Goal: Communication & Community: Answer question/provide support

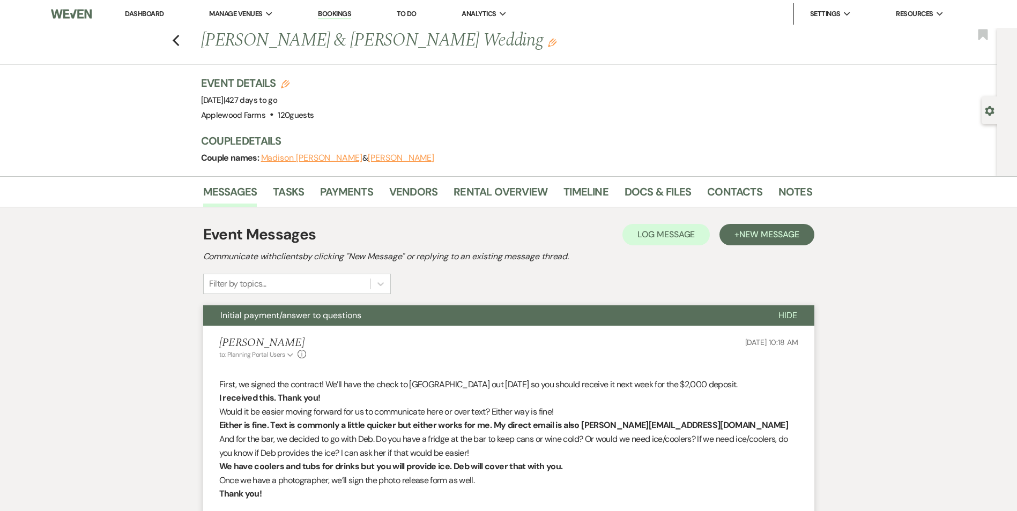
drag, startPoint x: 130, startPoint y: 15, endPoint x: 141, endPoint y: 18, distance: 11.7
click at [130, 15] on link "Dashboard" at bounding box center [144, 13] width 39 height 9
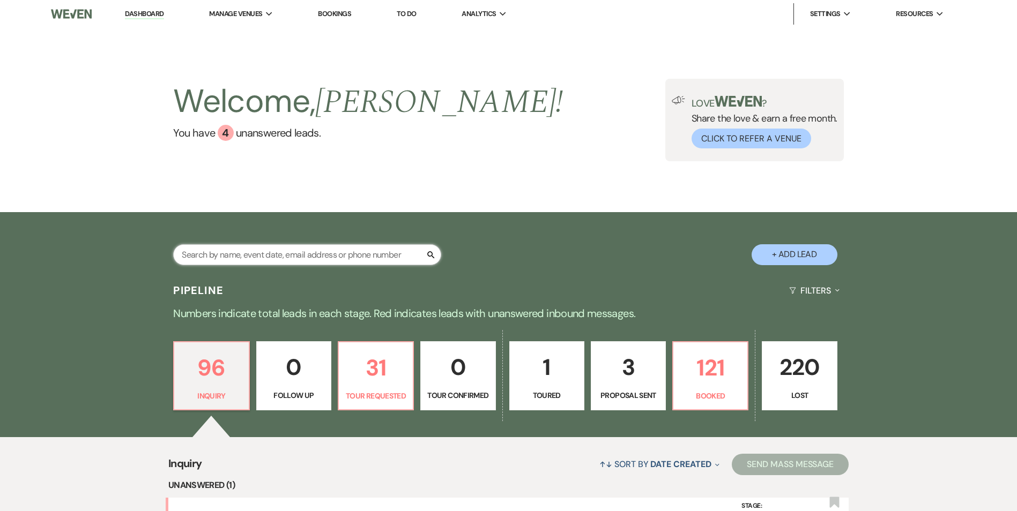
click at [287, 255] on input "text" at bounding box center [307, 254] width 268 height 21
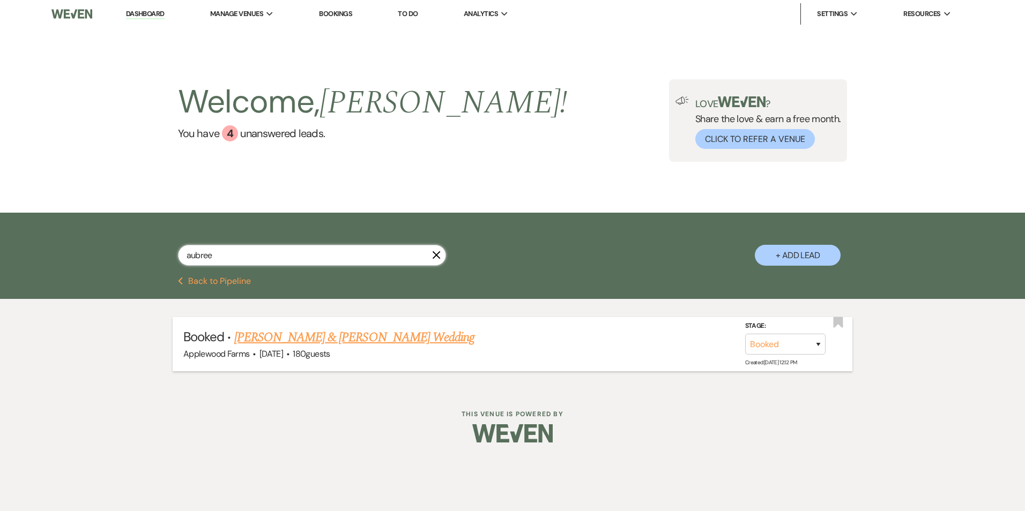
type input "aubree"
click at [305, 337] on link "[PERSON_NAME] & [PERSON_NAME] Wedding" at bounding box center [354, 337] width 240 height 19
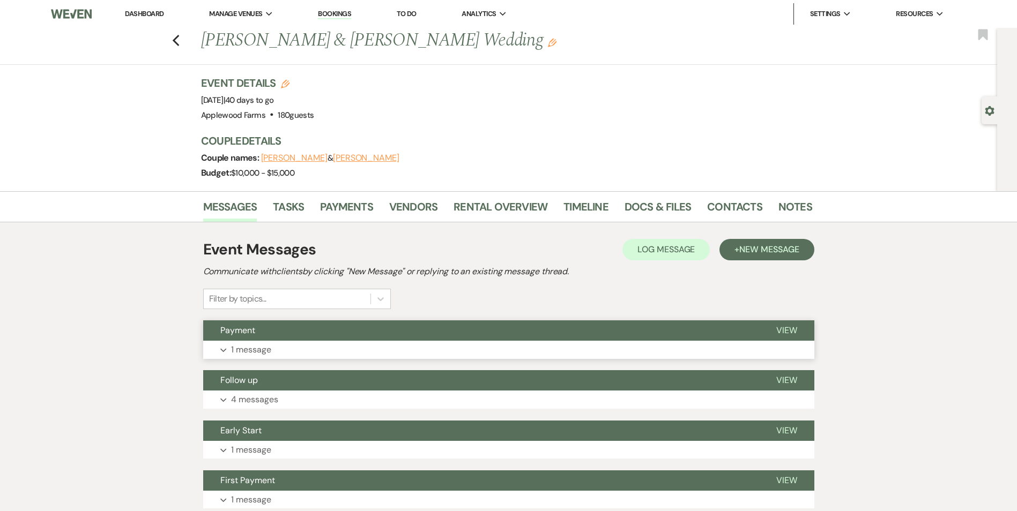
click at [323, 346] on button "Expand 1 message" at bounding box center [508, 350] width 611 height 18
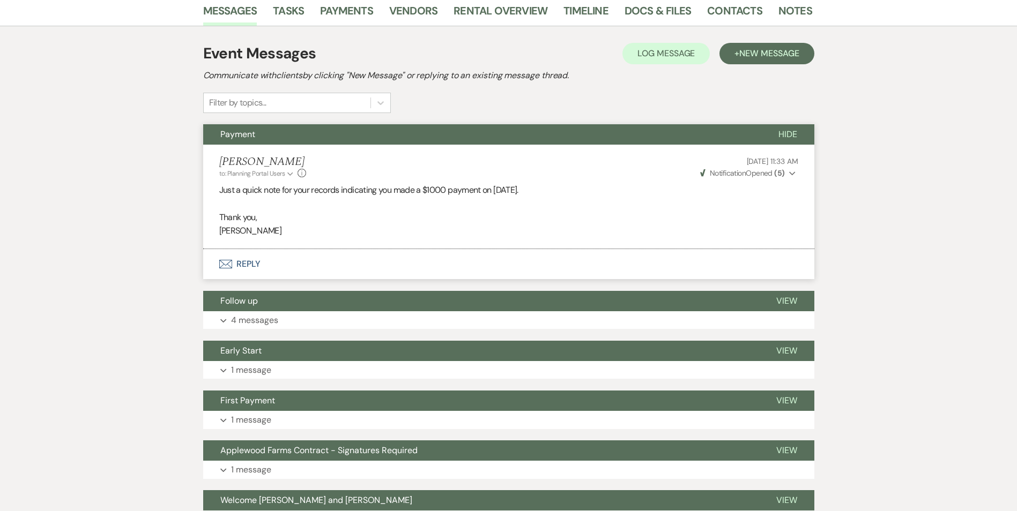
scroll to position [214, 0]
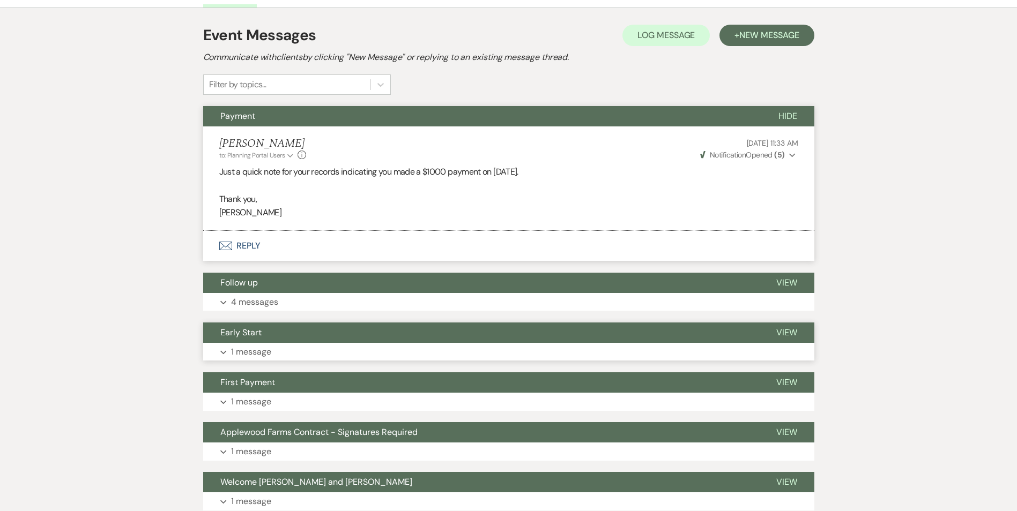
click at [315, 349] on button "Expand 1 message" at bounding box center [508, 352] width 611 height 18
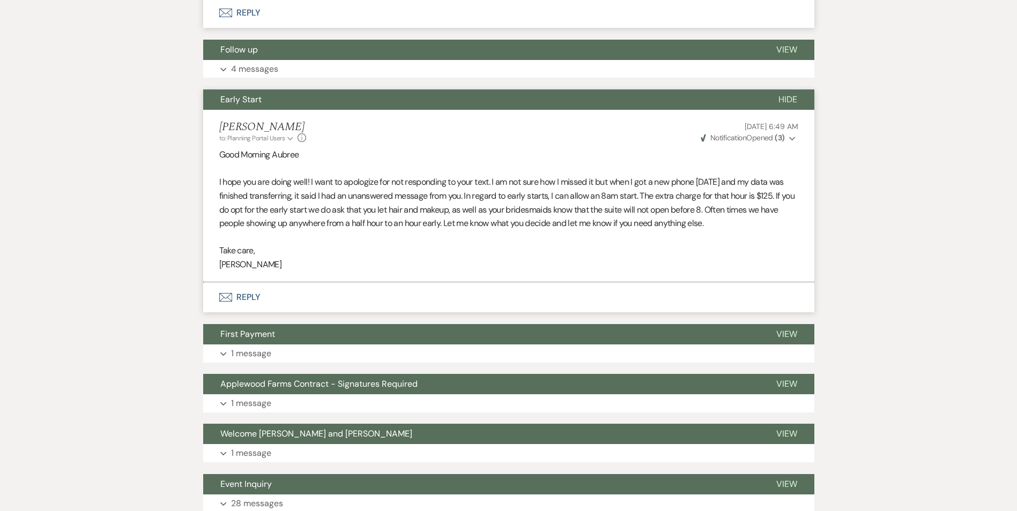
scroll to position [483, 0]
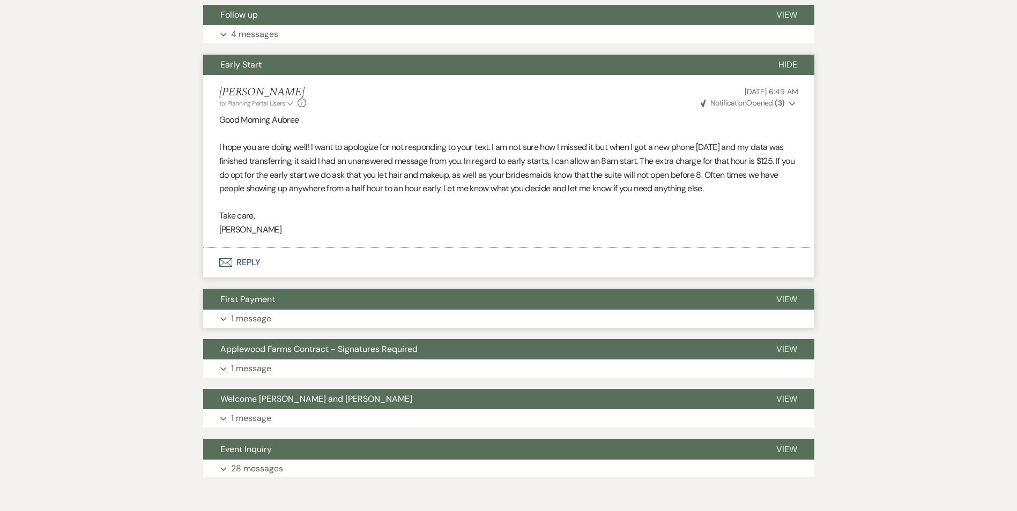
click at [248, 312] on p "1 message" at bounding box center [251, 319] width 40 height 14
